Goal: Check status

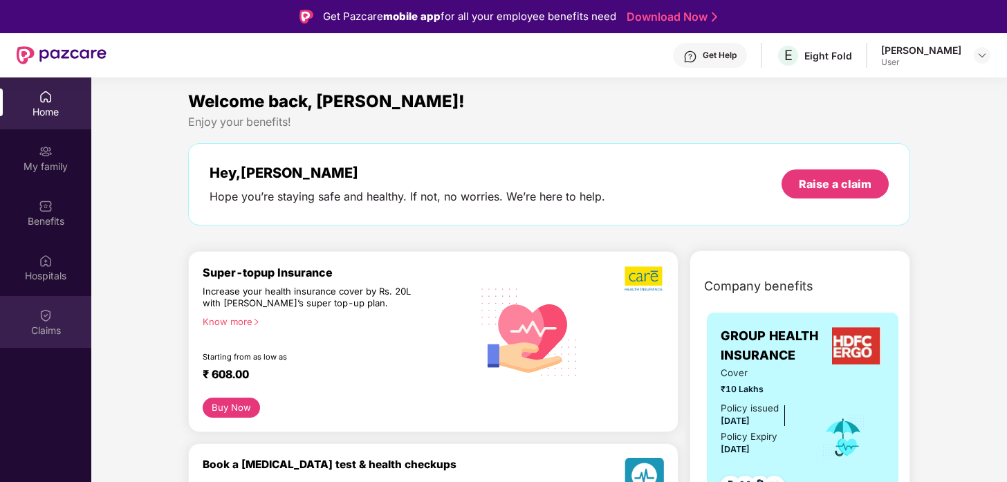
click at [44, 308] on img at bounding box center [46, 315] width 14 height 14
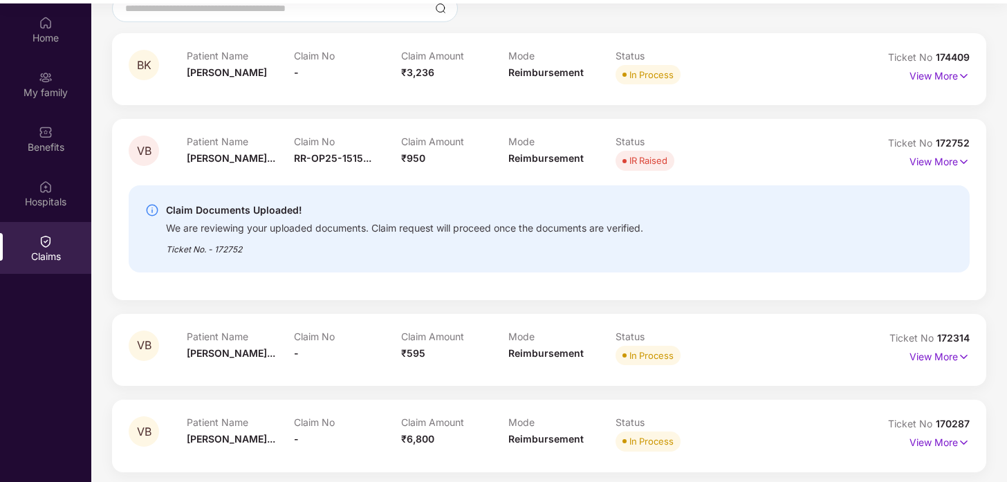
scroll to position [77, 0]
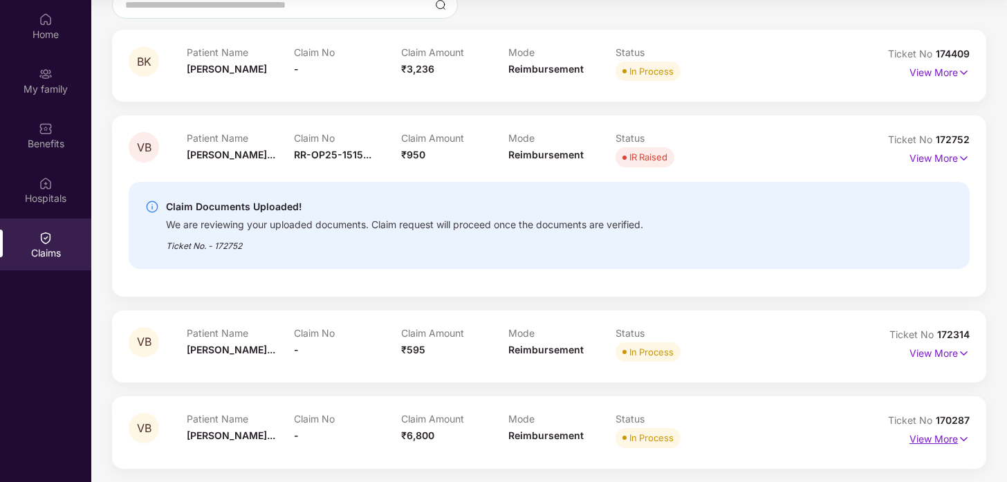
click at [964, 438] on img at bounding box center [964, 438] width 12 height 15
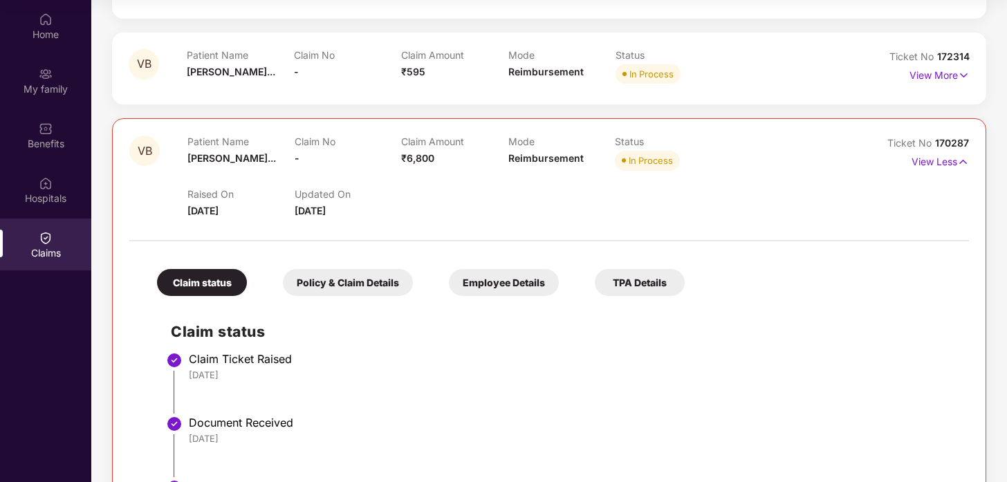
scroll to position [430, 0]
